Goal: Transaction & Acquisition: Obtain resource

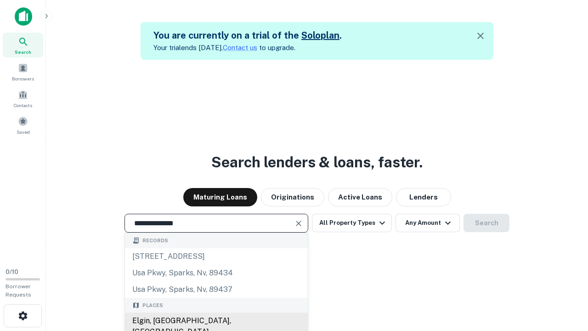
click at [216, 321] on div "Elgin, [GEOGRAPHIC_DATA], [GEOGRAPHIC_DATA]" at bounding box center [216, 326] width 183 height 28
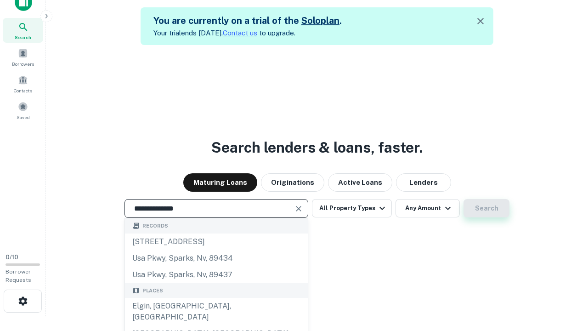
type input "**********"
click at [463, 199] on button "Search" at bounding box center [486, 208] width 46 height 18
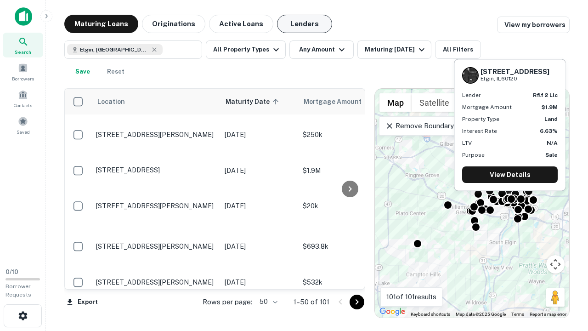
click at [305, 24] on button "Lenders" at bounding box center [304, 24] width 55 height 18
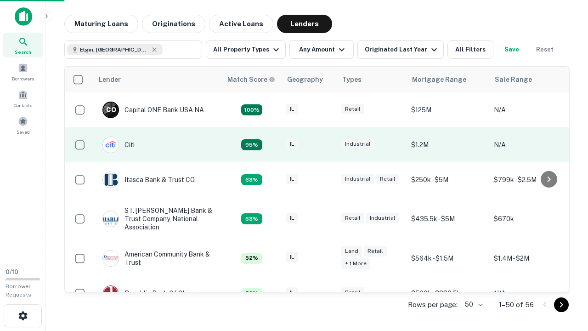
click at [326, 145] on div "IL" at bounding box center [309, 145] width 46 height 12
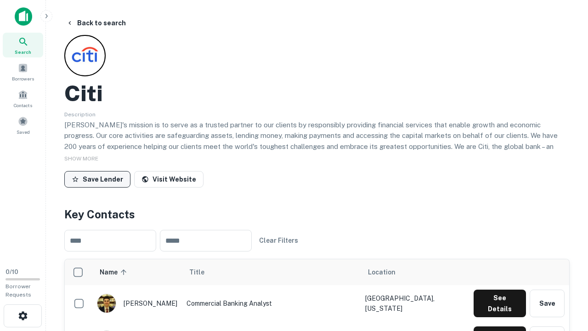
click at [97, 179] on button "Save Lender" at bounding box center [97, 179] width 66 height 17
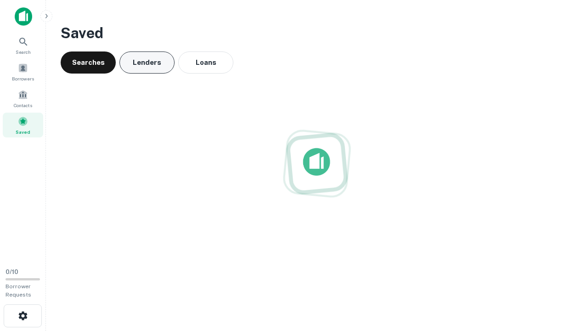
click at [147, 62] on button "Lenders" at bounding box center [146, 62] width 55 height 22
